Goal: Task Accomplishment & Management: Complete application form

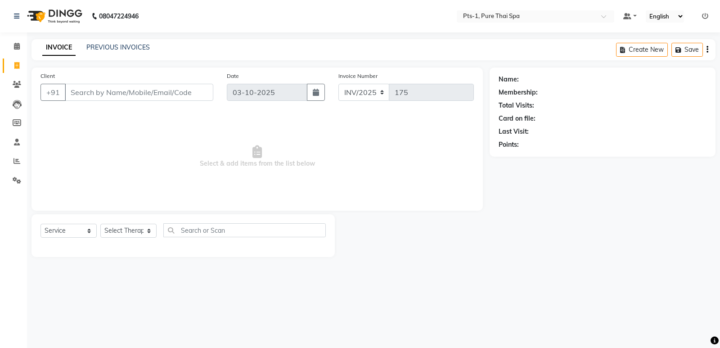
select select "service"
click at [12, 82] on span at bounding box center [17, 85] width 16 height 10
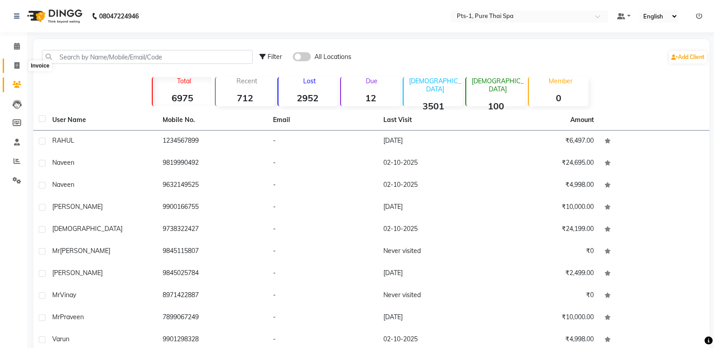
click at [17, 62] on icon at bounding box center [16, 65] width 5 height 7
select select "service"
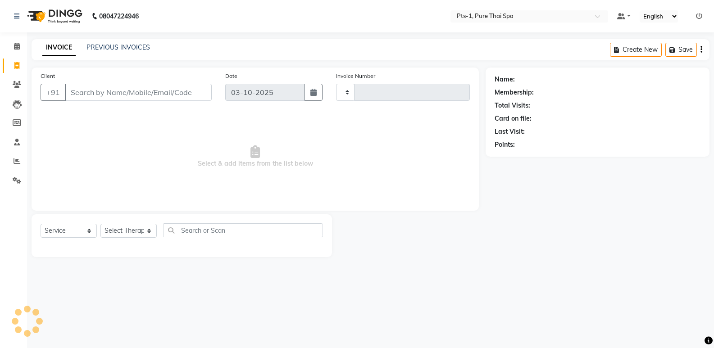
type input "175"
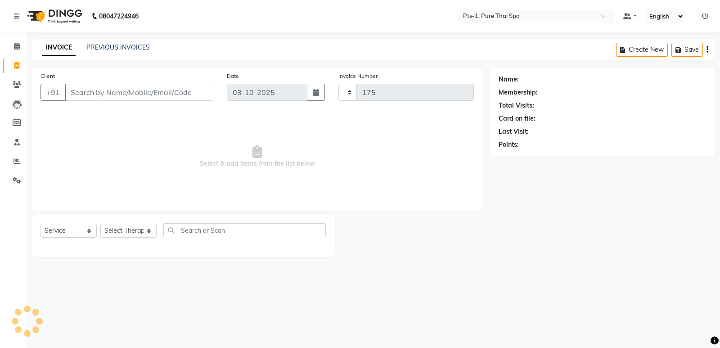
select select "9048"
click at [80, 95] on input "Client" at bounding box center [139, 92] width 149 height 17
click at [103, 44] on link "PREVIOUS INVOICES" at bounding box center [117, 47] width 63 height 8
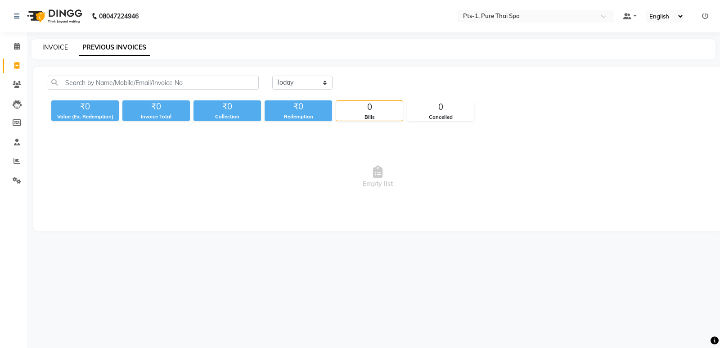
click at [49, 46] on link "INVOICE" at bounding box center [55, 47] width 26 height 8
select select "service"
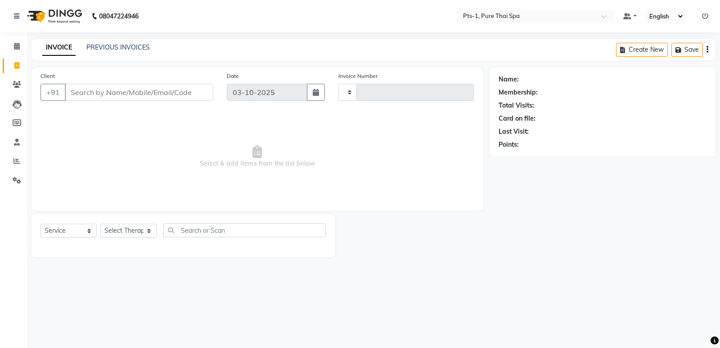
type input "175"
select select "9048"
click at [93, 48] on link "PREVIOUS INVOICES" at bounding box center [117, 47] width 63 height 8
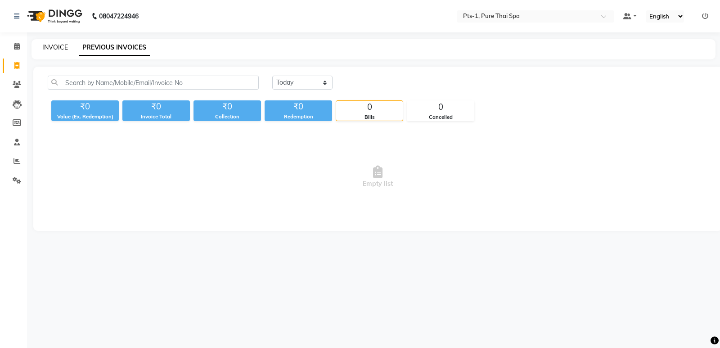
click at [59, 49] on link "INVOICE" at bounding box center [55, 47] width 26 height 8
select select "service"
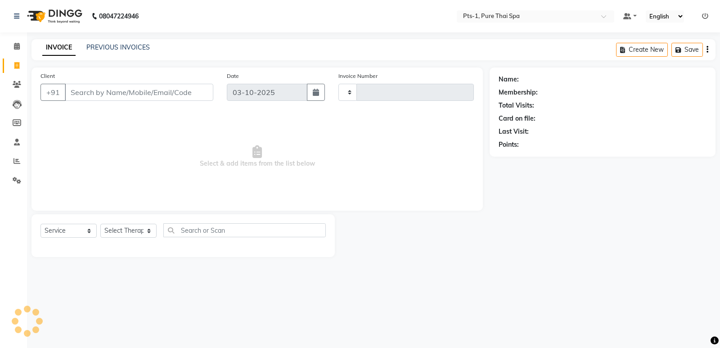
type input "175"
select select "9048"
click at [105, 92] on input "Client" at bounding box center [139, 92] width 149 height 17
click at [135, 48] on link "PREVIOUS INVOICES" at bounding box center [117, 47] width 63 height 8
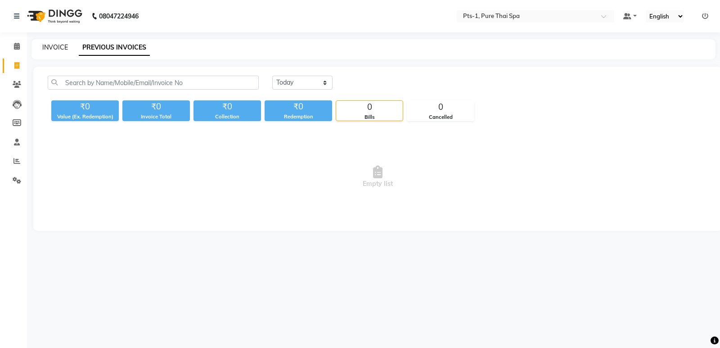
click at [52, 50] on link "INVOICE" at bounding box center [55, 47] width 26 height 8
select select "service"
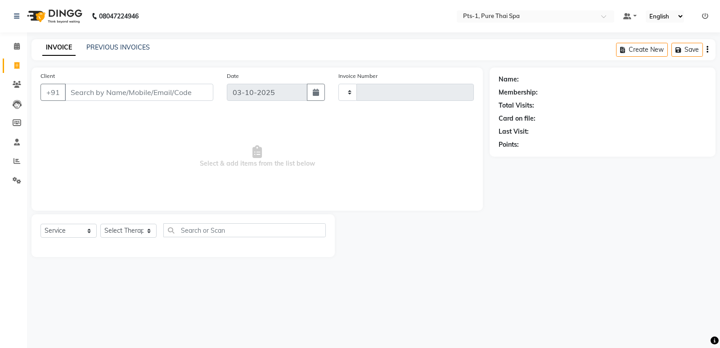
type input "175"
select select "9048"
click at [76, 90] on input "Client" at bounding box center [139, 92] width 149 height 17
click at [14, 86] on icon at bounding box center [17, 84] width 9 height 7
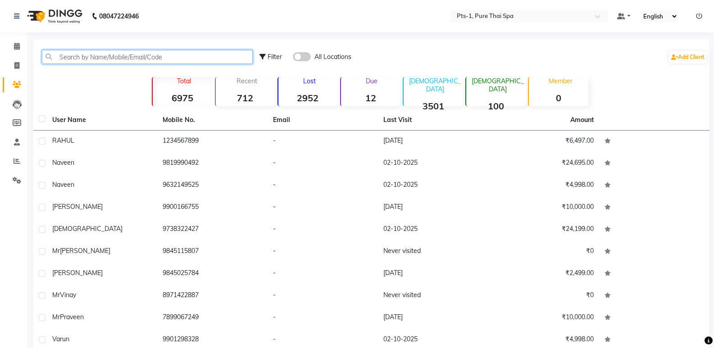
click at [81, 55] on input "text" at bounding box center [147, 57] width 211 height 14
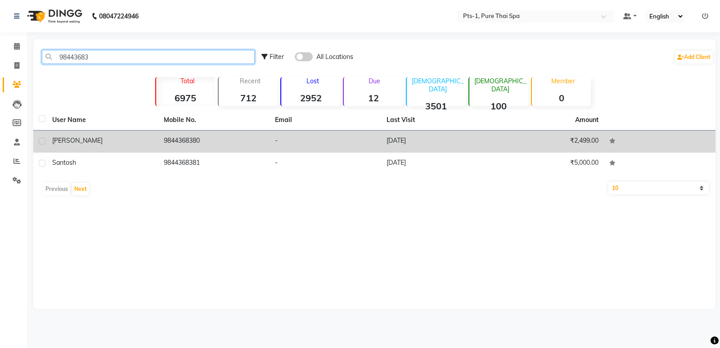
type input "98443683"
click at [211, 142] on td "9844368380" at bounding box center [214, 142] width 112 height 22
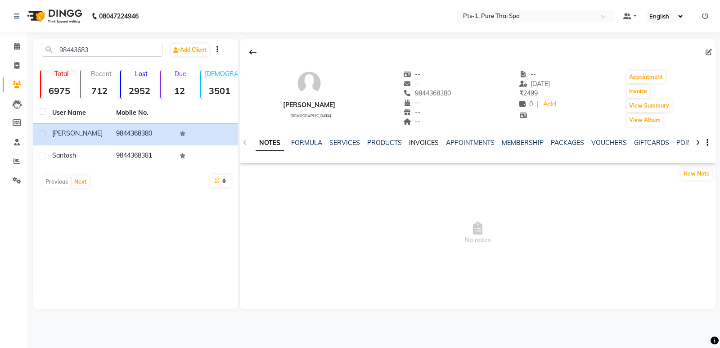
click at [420, 140] on link "INVOICES" at bounding box center [424, 143] width 30 height 8
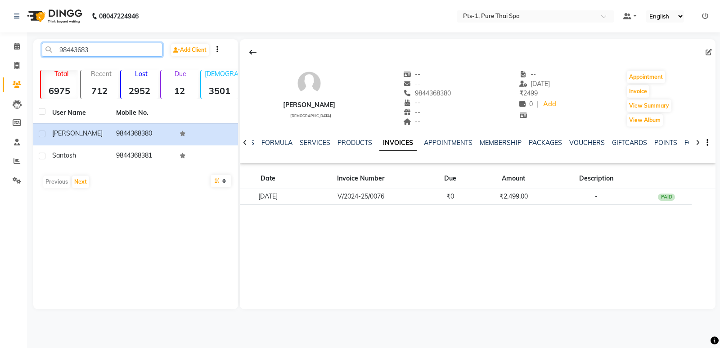
click at [101, 51] on input "98443683" at bounding box center [102, 50] width 121 height 14
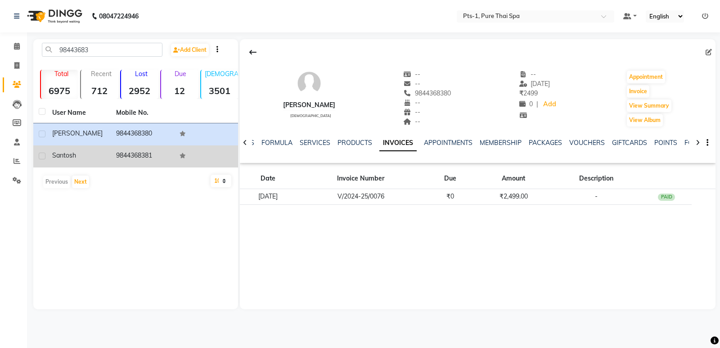
click at [132, 149] on td "9844368381" at bounding box center [143, 156] width 64 height 22
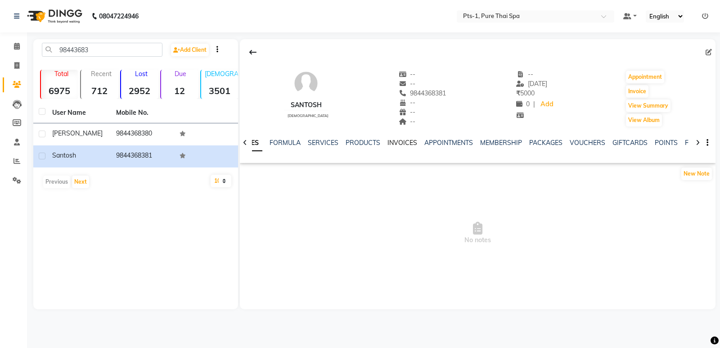
click at [393, 144] on link "INVOICES" at bounding box center [403, 143] width 30 height 8
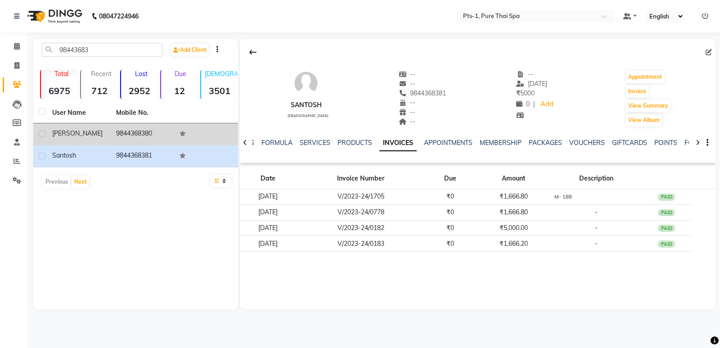
click at [124, 134] on td "9844368380" at bounding box center [143, 134] width 64 height 22
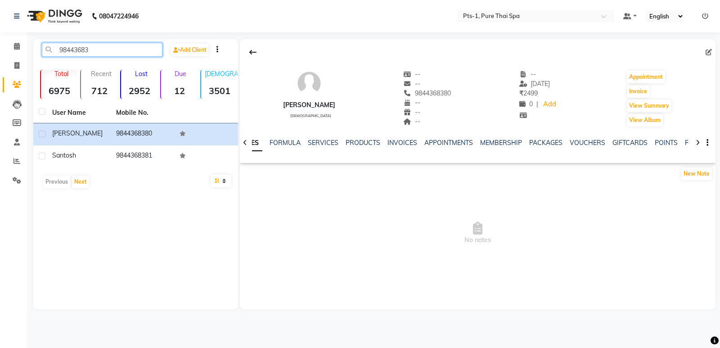
click at [104, 53] on input "98443683" at bounding box center [102, 50] width 121 height 14
click at [109, 56] on input "98443683" at bounding box center [102, 50] width 121 height 14
drag, startPoint x: 95, startPoint y: 55, endPoint x: 36, endPoint y: 53, distance: 59.0
click at [27, 55] on app-home "08047224946 Select Location × Pts-1, Pure Thai Spa Default Panel My Panel Engli…" at bounding box center [360, 161] width 720 height 323
click at [14, 62] on span at bounding box center [17, 66] width 16 height 10
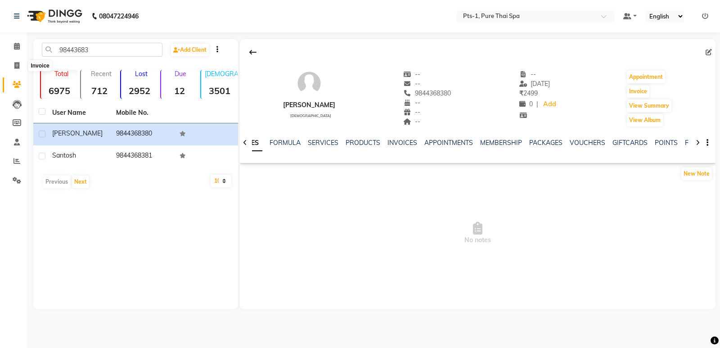
select select "service"
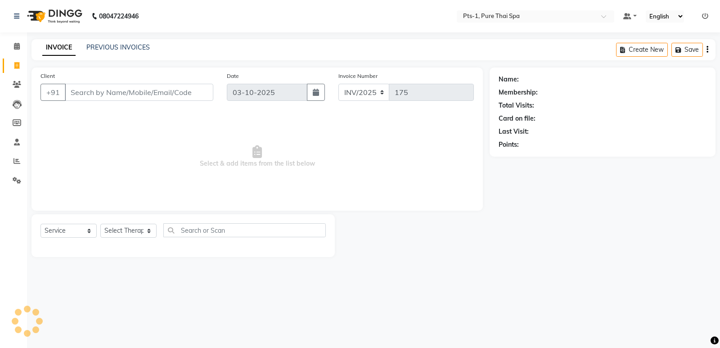
click at [82, 88] on input "Client" at bounding box center [139, 92] width 149 height 17
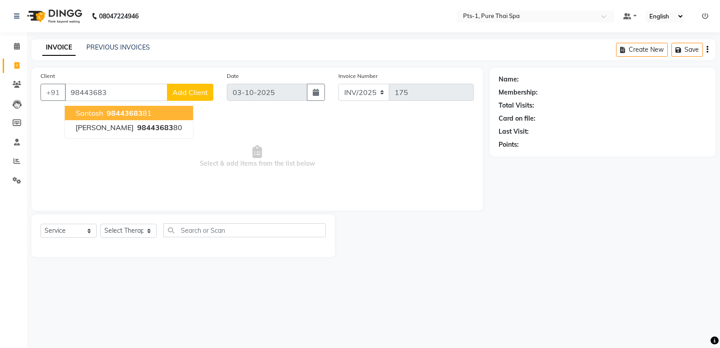
click at [137, 117] on span "98443683" at bounding box center [125, 113] width 36 height 9
type input "9844368381"
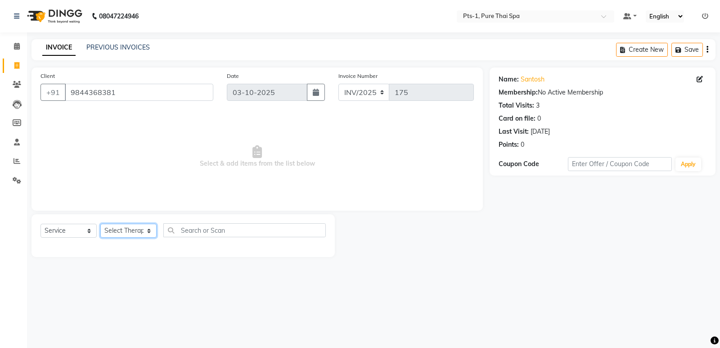
click at [131, 232] on select "Select Therapist [PERSON_NAME] anyone [PERSON_NAME] Jeje [PERSON_NAME] [PERSON_…" at bounding box center [128, 231] width 56 height 14
select select "91269"
click at [100, 224] on select "Select Therapist [PERSON_NAME] anyone [PERSON_NAME] Jeje [PERSON_NAME] [PERSON_…" at bounding box center [128, 231] width 56 height 14
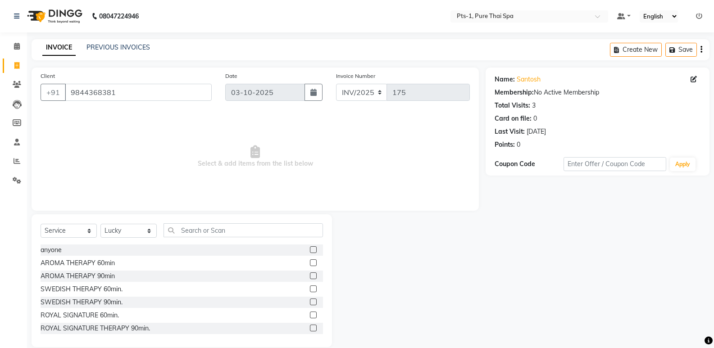
click at [310, 285] on label at bounding box center [313, 288] width 7 height 7
click at [310, 286] on input "checkbox" at bounding box center [313, 289] width 6 height 6
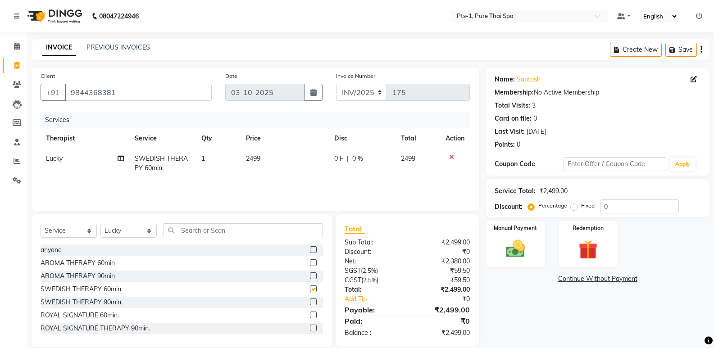
checkbox input "false"
click at [525, 232] on div "Manual Payment" at bounding box center [515, 244] width 62 height 48
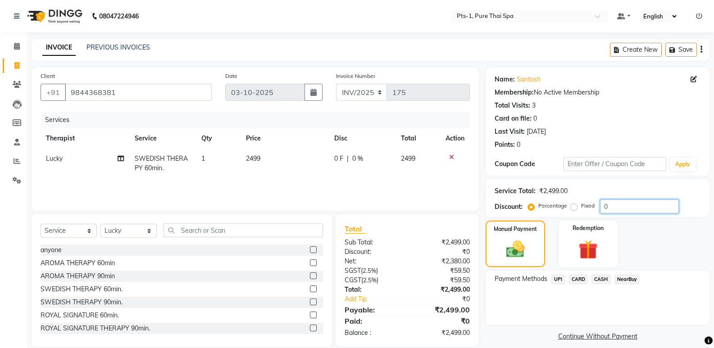
click at [620, 206] on input "0" at bounding box center [639, 206] width 79 height 14
type input "1"
click at [581, 207] on label "Fixed" at bounding box center [588, 206] width 14 height 8
click at [574, 207] on input "Fixed" at bounding box center [575, 206] width 6 height 6
radio input "true"
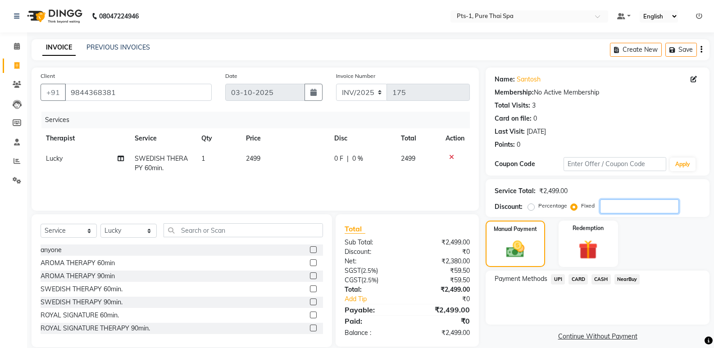
click at [631, 208] on input "number" at bounding box center [639, 206] width 79 height 14
type input "299"
click at [604, 279] on span "CASH" at bounding box center [600, 279] width 19 height 10
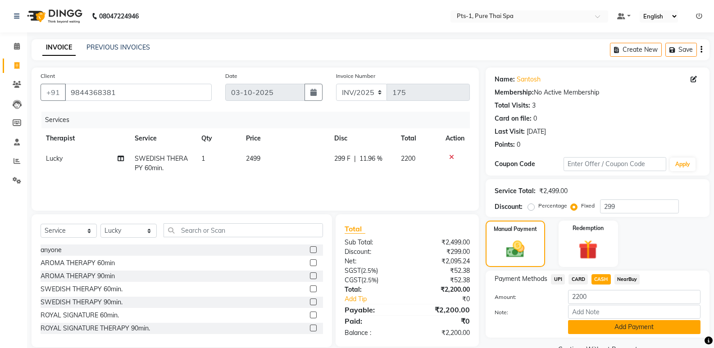
click at [594, 330] on button "Add Payment" at bounding box center [634, 327] width 132 height 14
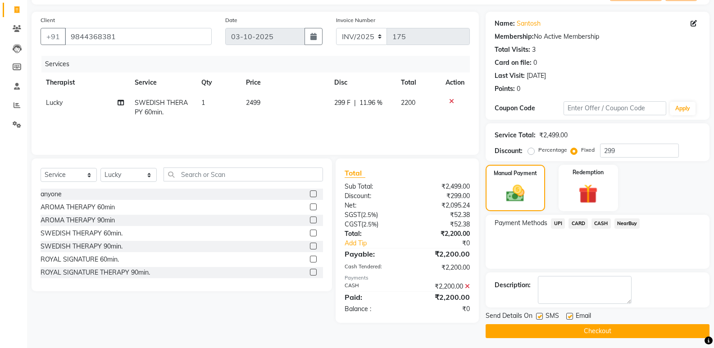
scroll to position [59, 0]
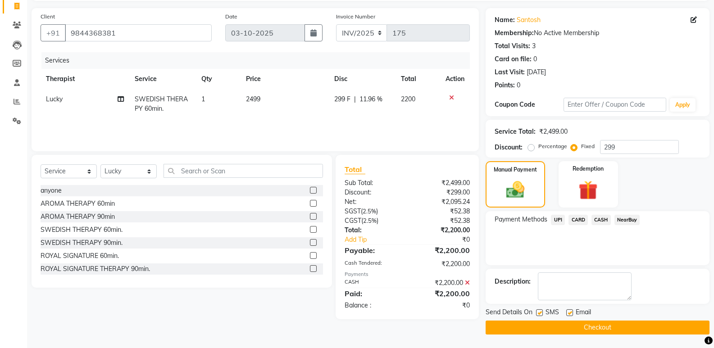
click at [537, 312] on label at bounding box center [539, 312] width 7 height 7
click at [537, 312] on input "checkbox" at bounding box center [539, 313] width 6 height 6
checkbox input "false"
click at [570, 312] on label at bounding box center [569, 312] width 7 height 7
click at [570, 312] on input "checkbox" at bounding box center [569, 313] width 6 height 6
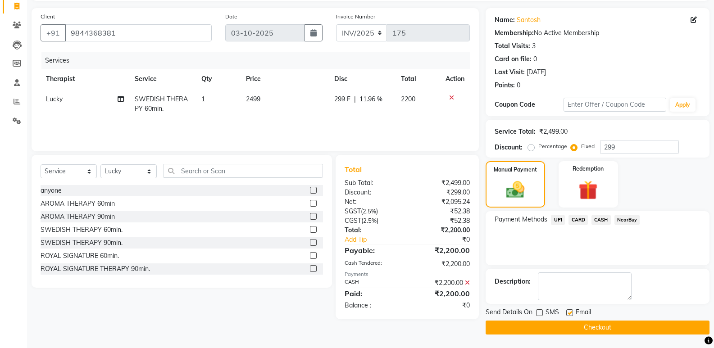
checkbox input "false"
click at [547, 330] on button "Checkout" at bounding box center [597, 328] width 224 height 14
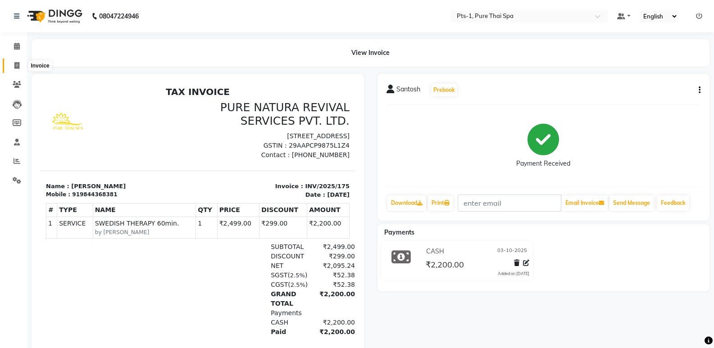
click at [17, 64] on icon at bounding box center [16, 65] width 5 height 7
select select "service"
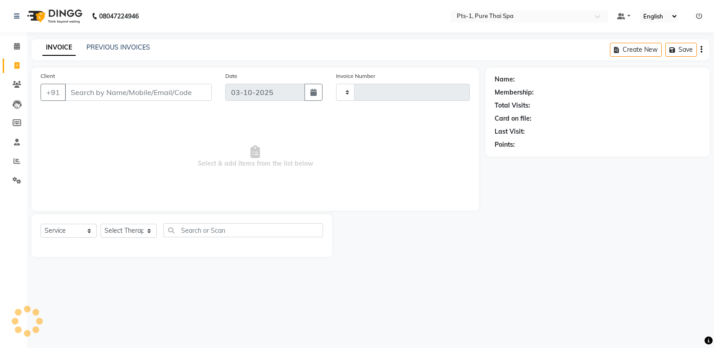
type input "176"
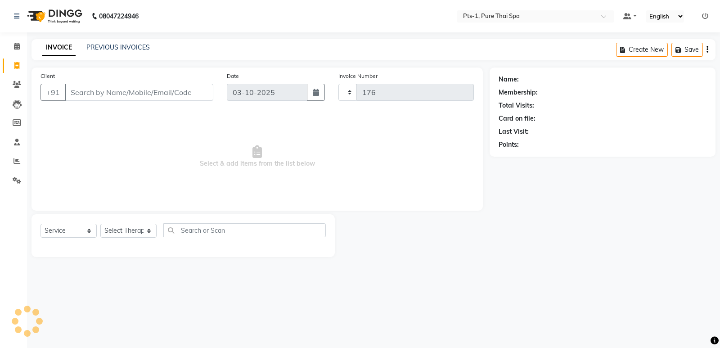
select select "9048"
click at [109, 46] on link "PREVIOUS INVOICES" at bounding box center [117, 47] width 63 height 8
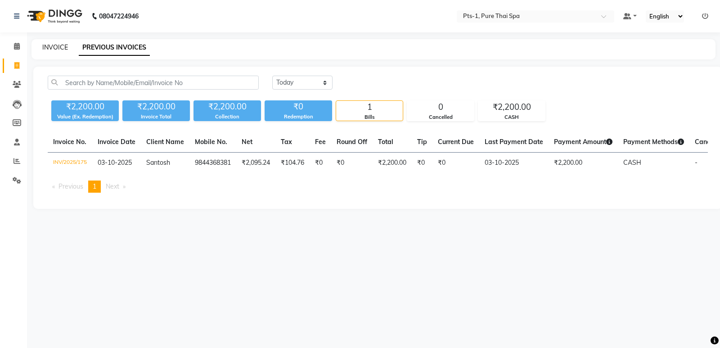
click at [49, 49] on link "INVOICE" at bounding box center [55, 47] width 26 height 8
select select "service"
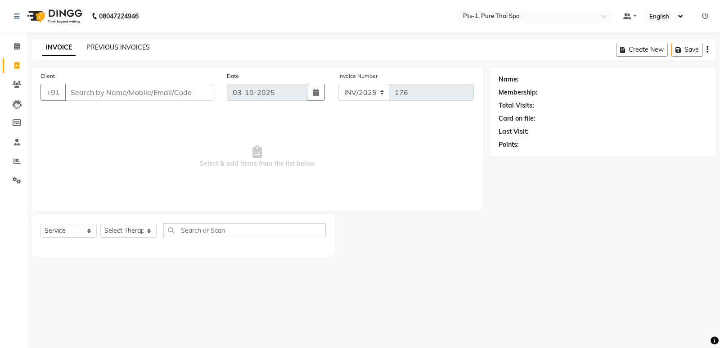
click at [114, 48] on link "PREVIOUS INVOICES" at bounding box center [117, 47] width 63 height 8
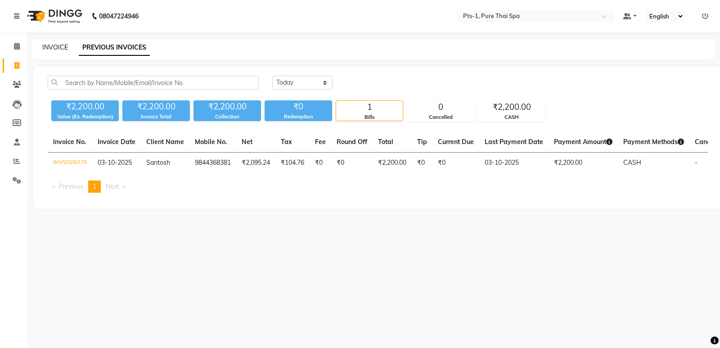
click at [56, 43] on link "INVOICE" at bounding box center [55, 47] width 26 height 8
select select "service"
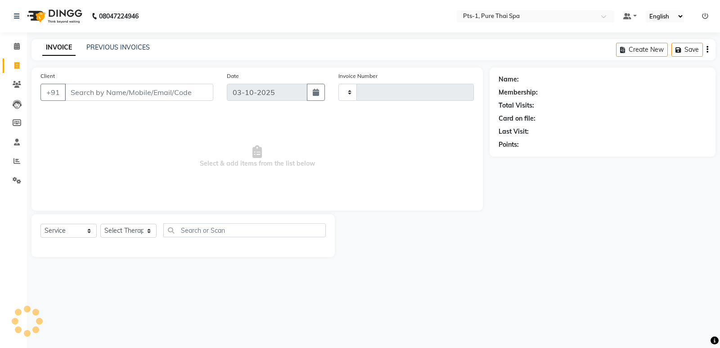
type input "176"
select select "9048"
